Goal: Information Seeking & Learning: Learn about a topic

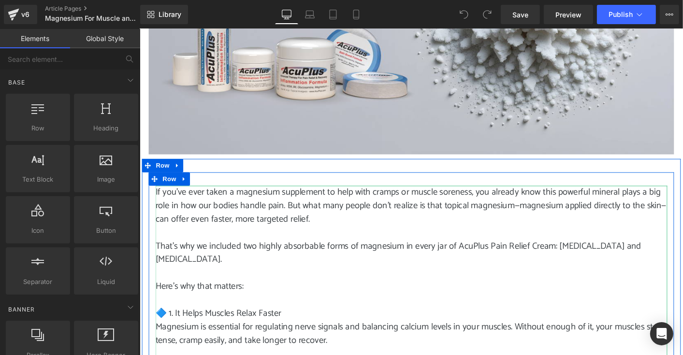
scroll to position [290, 0]
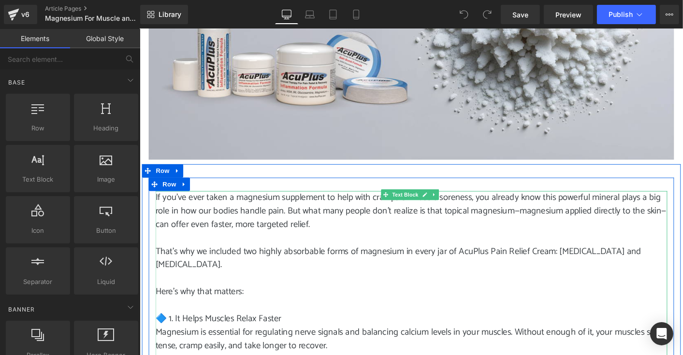
click at [159, 208] on p "If you’ve ever taken a magnesium supplement to help with cramps or muscle soren…" at bounding box center [431, 225] width 551 height 44
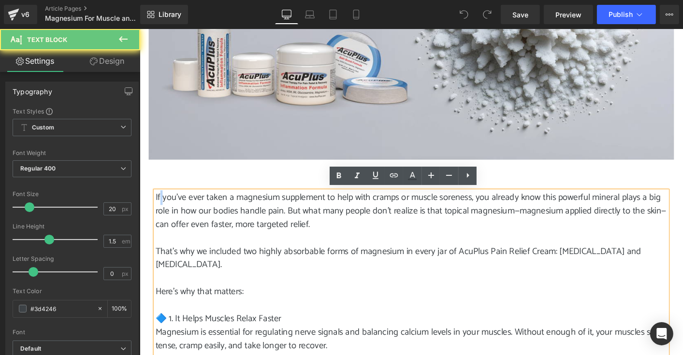
click at [159, 208] on p "If you’ve ever taken a magnesium supplement to help with cramps or muscle soren…" at bounding box center [431, 225] width 551 height 44
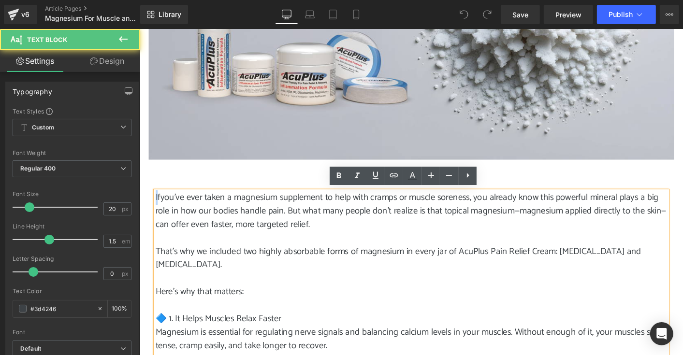
click at [156, 207] on p "Ifyou’ve ever taken a magnesium supplement to help with cramps or muscle sorene…" at bounding box center [431, 225] width 551 height 44
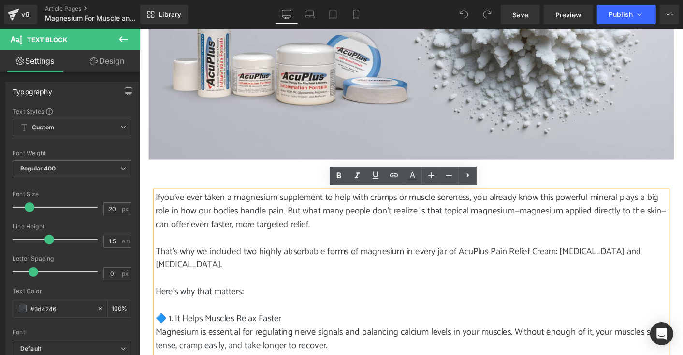
click at [156, 207] on p "Ifyou’ve ever taken a magnesium supplement to help with cramps or muscle sorene…" at bounding box center [431, 225] width 551 height 44
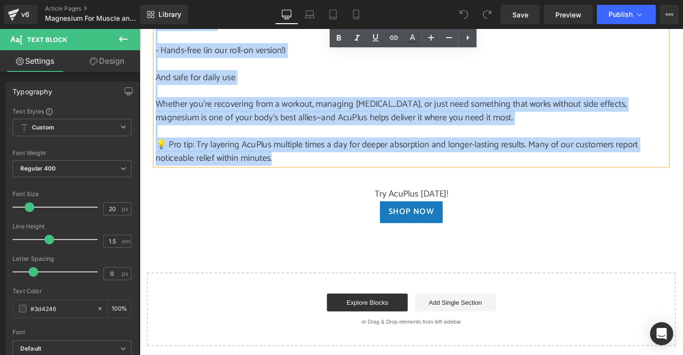
scroll to position [1119, 0]
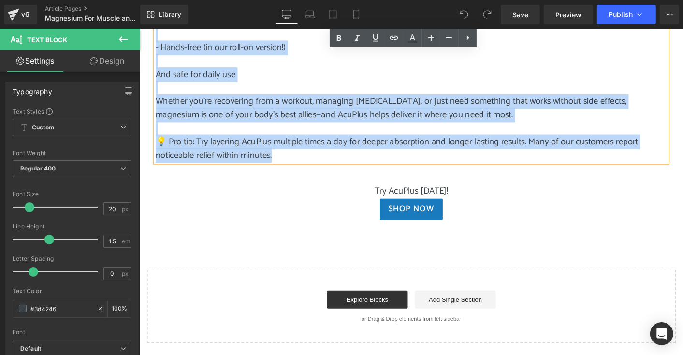
drag, startPoint x: 154, startPoint y: 207, endPoint x: 289, endPoint y: 161, distance: 142.4
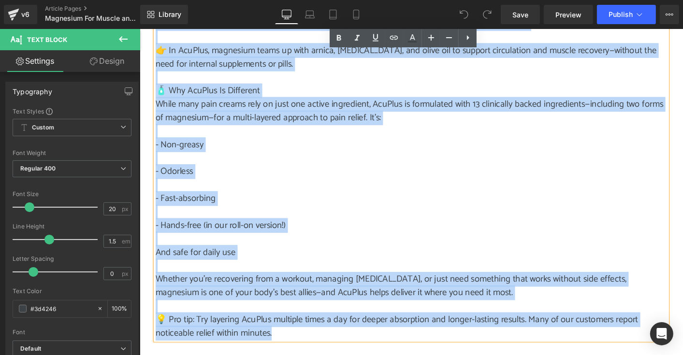
scroll to position [926, 0]
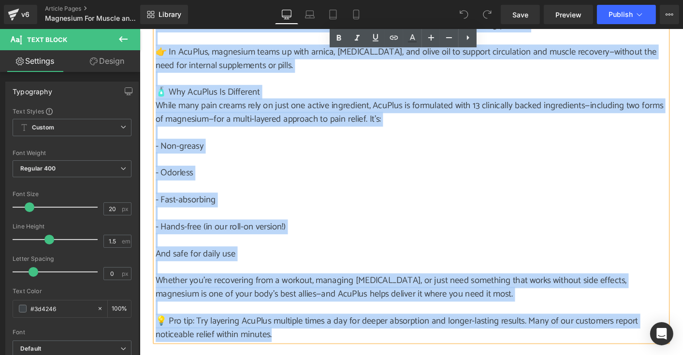
copy div "Lorem’ip dolo sitam c adipiscin elitseddoe te inci utla etdolo ma aliqua enimad…"
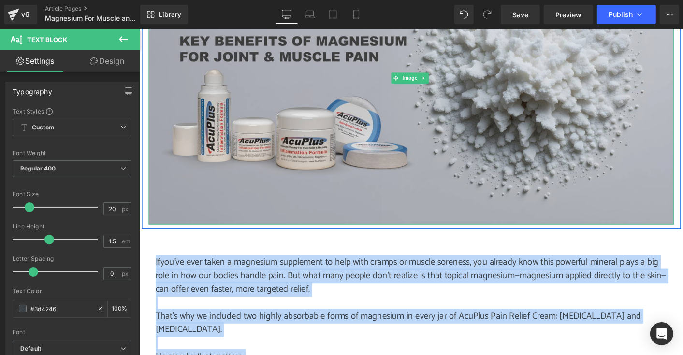
scroll to position [345, 0]
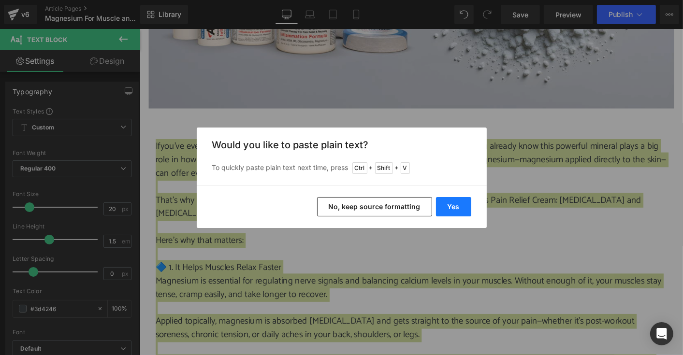
click at [465, 210] on button "Yes" at bounding box center [453, 206] width 35 height 19
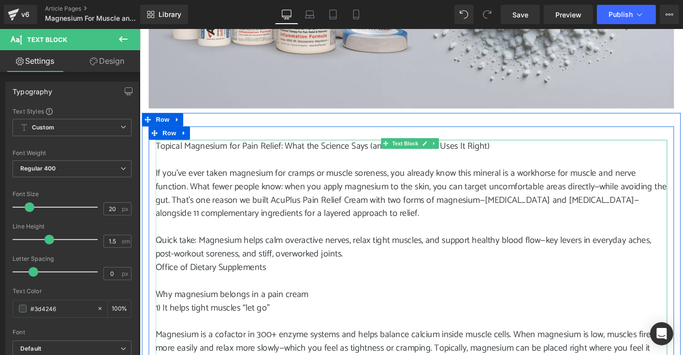
click at [477, 319] on p "Why magnesium belongs in a pain cream" at bounding box center [431, 315] width 551 height 15
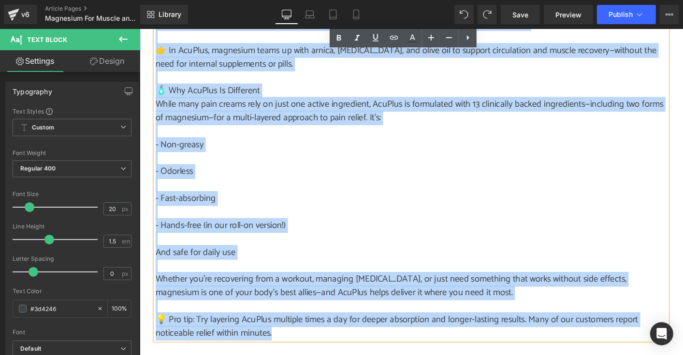
scroll to position [960, 0]
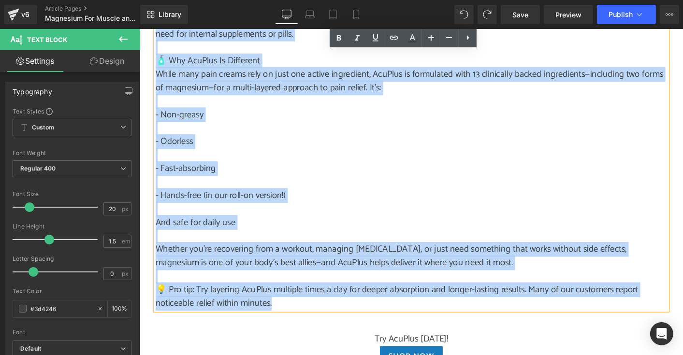
drag, startPoint x: 154, startPoint y: 145, endPoint x: 300, endPoint y: 328, distance: 234.0
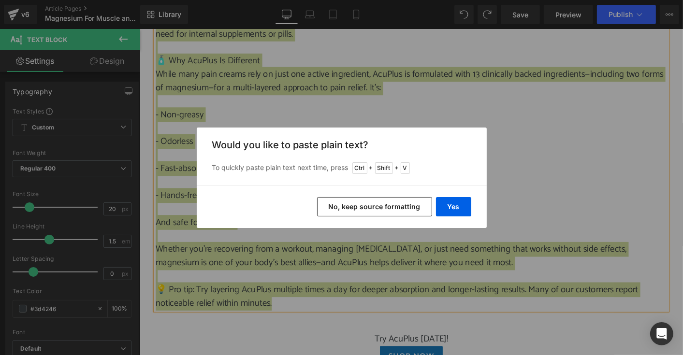
click at [368, 210] on button "No, keep source formatting" at bounding box center [374, 206] width 115 height 19
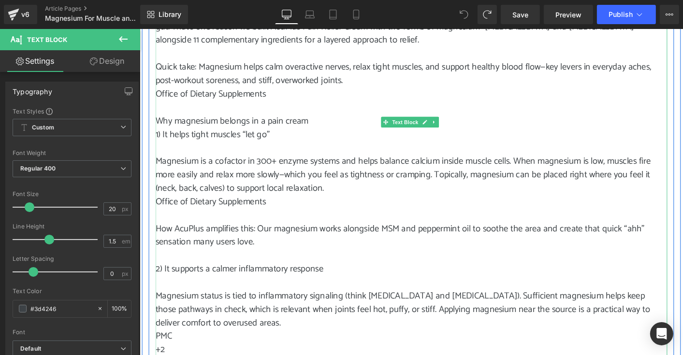
scroll to position [331, 0]
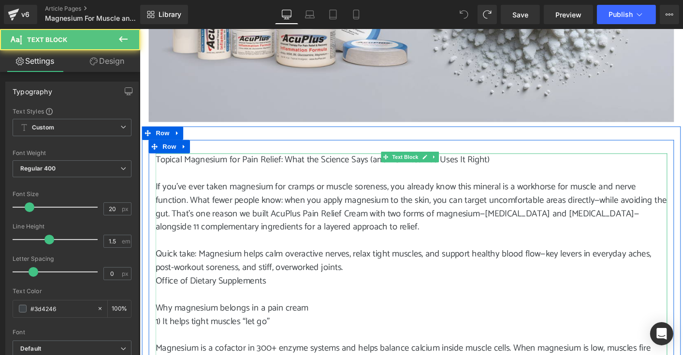
drag, startPoint x: 156, startPoint y: 168, endPoint x: 161, endPoint y: 171, distance: 5.2
click at [161, 171] on p "Topical Magnesium for Pain Relief: What the Science Says (and How AcuPlus Uses …" at bounding box center [431, 170] width 551 height 15
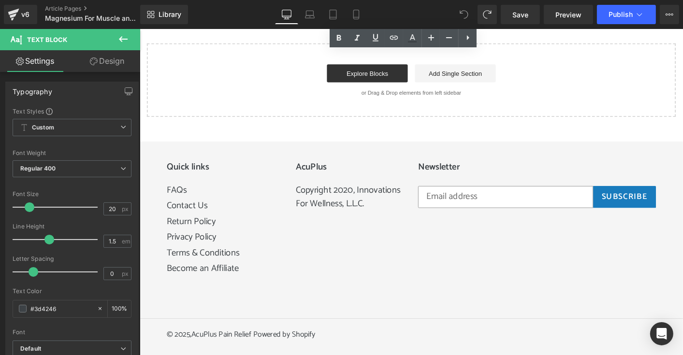
scroll to position [1900, 0]
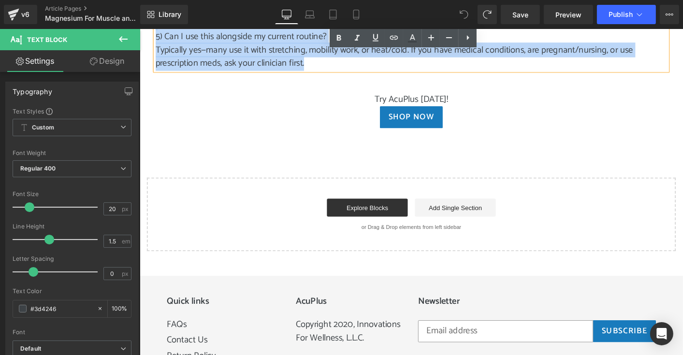
drag, startPoint x: 155, startPoint y: 169, endPoint x: 325, endPoint y: 70, distance: 196.4
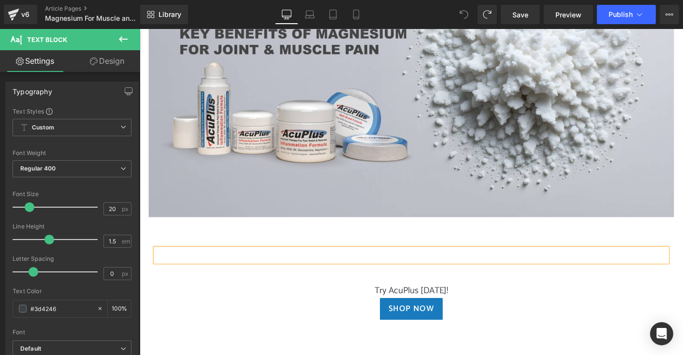
scroll to position [221, 0]
